Goal: Find specific page/section: Find specific page/section

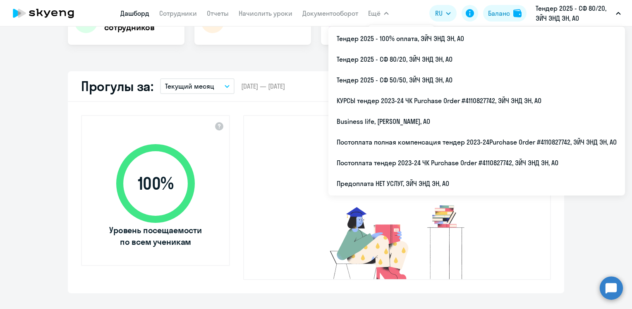
scroll to position [193, 0]
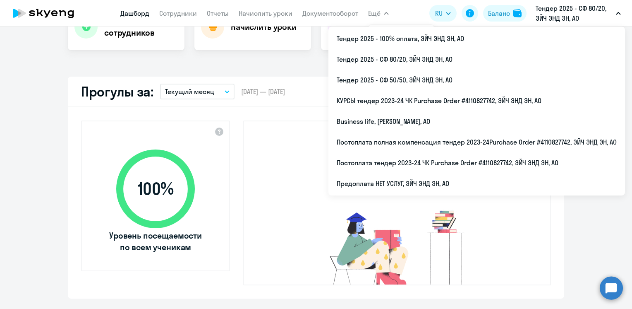
click at [16, 149] on app-truancy-attendance-dashboard "Прогулы за: Текущий месяц – [DATE] — [DATE] Скачать отчет 100 % Уровень посещае…" at bounding box center [316, 188] width 632 height 222
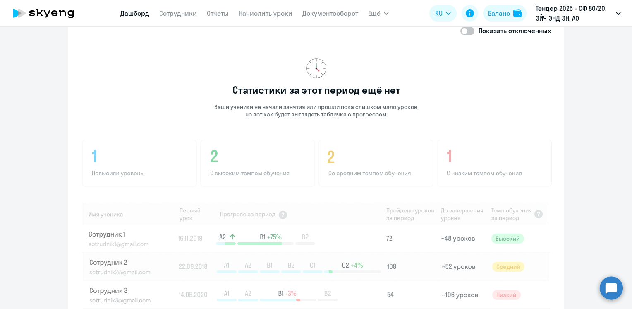
scroll to position [527, 0]
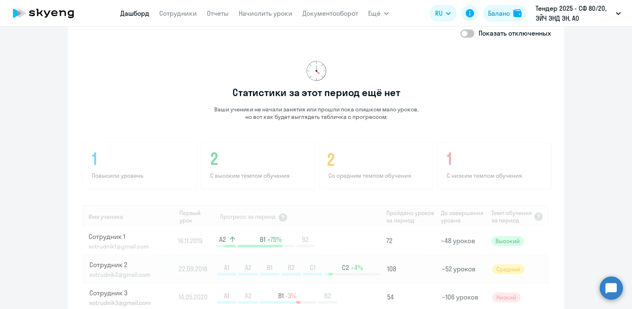
click at [336, 105] on p "Ваши ученики не начали занятия или прошли пока слишком мало уроков, но вот как …" at bounding box center [316, 112] width 205 height 15
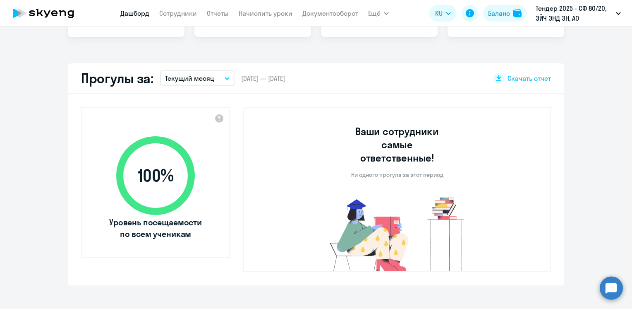
scroll to position [206, 0]
click at [221, 74] on button "Текущий месяц" at bounding box center [197, 79] width 74 height 16
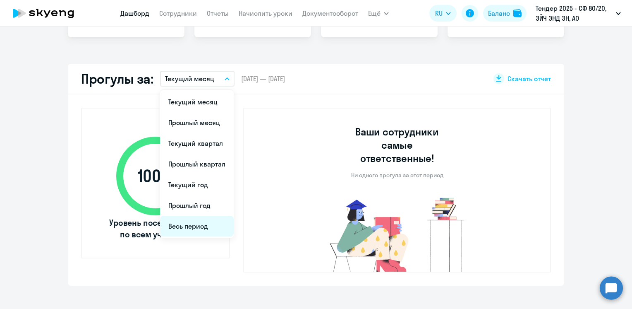
click at [183, 226] on li "Весь период" at bounding box center [197, 226] width 74 height 21
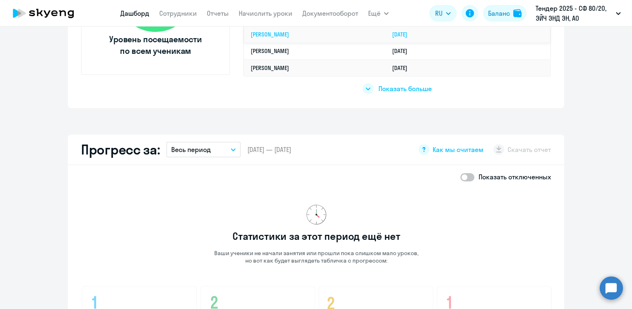
scroll to position [292, 0]
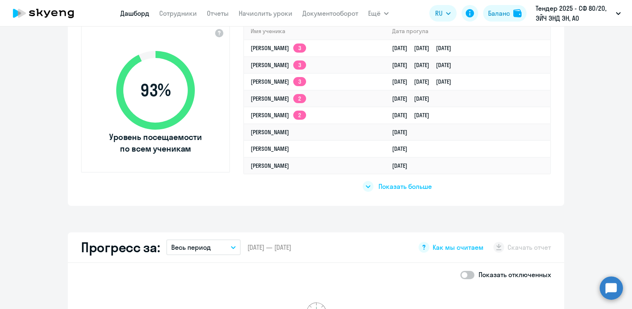
click at [363, 183] on div at bounding box center [368, 186] width 11 height 11
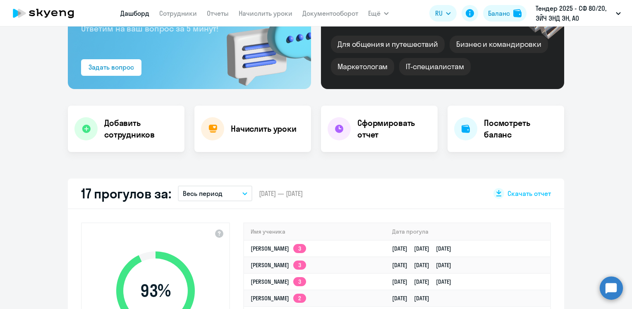
scroll to position [0, 0]
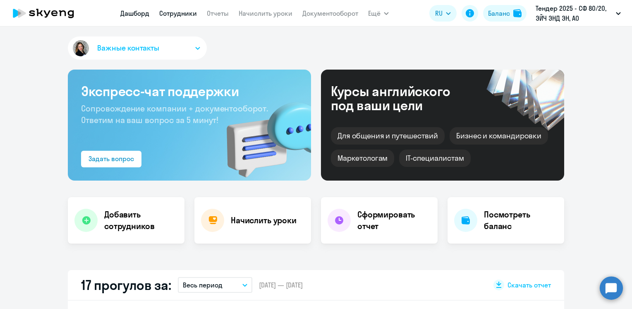
click at [175, 11] on link "Сотрудники" at bounding box center [178, 13] width 38 height 8
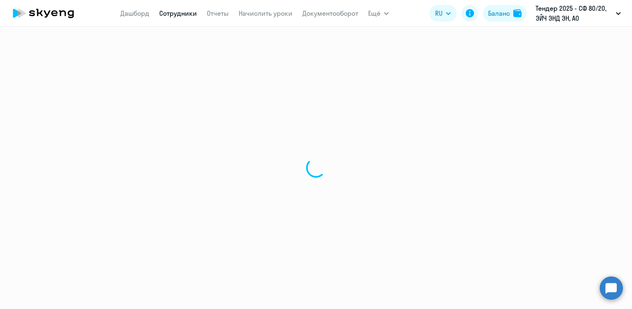
select select "30"
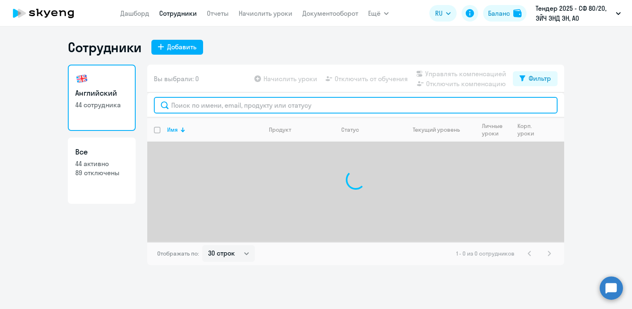
click at [199, 105] on input "text" at bounding box center [356, 105] width 404 height 17
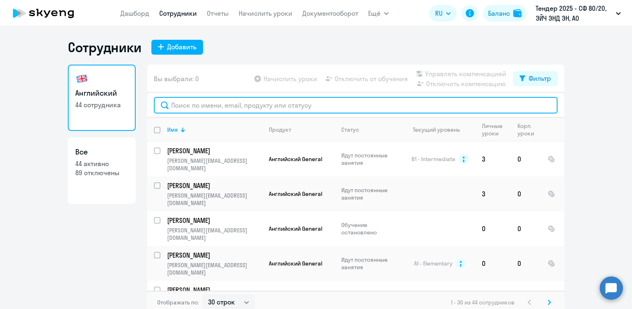
paste input "[PERSON_NAME] [PERSON_NAME] <[PERSON_NAME][EMAIL_ADDRESS][DOMAIN_NAME]>"
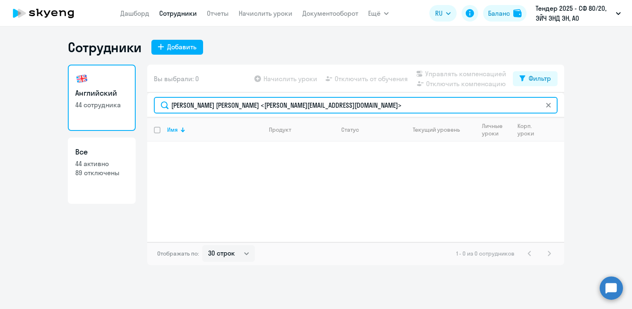
drag, startPoint x: 230, startPoint y: 107, endPoint x: 157, endPoint y: 106, distance: 73.2
click at [157, 106] on input "[PERSON_NAME] [PERSON_NAME] <[PERSON_NAME][EMAIL_ADDRESS][DOMAIN_NAME]>" at bounding box center [356, 105] width 404 height 17
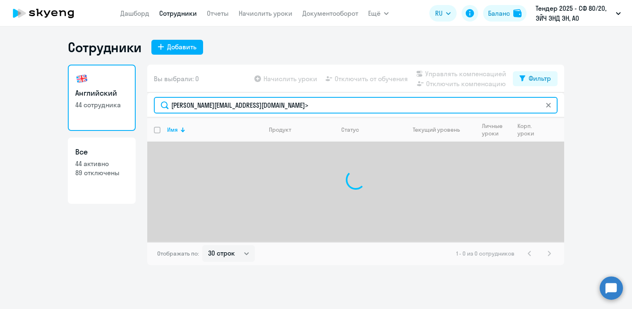
click at [281, 104] on input "[PERSON_NAME][EMAIL_ADDRESS][DOMAIN_NAME]>" at bounding box center [356, 105] width 404 height 17
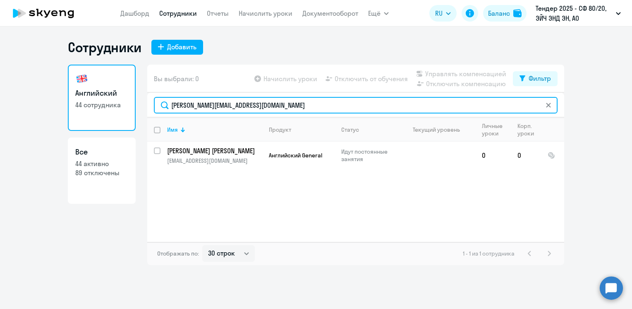
type input "[PERSON_NAME][EMAIL_ADDRESS][DOMAIN_NAME]"
